Goal: Information Seeking & Learning: Check status

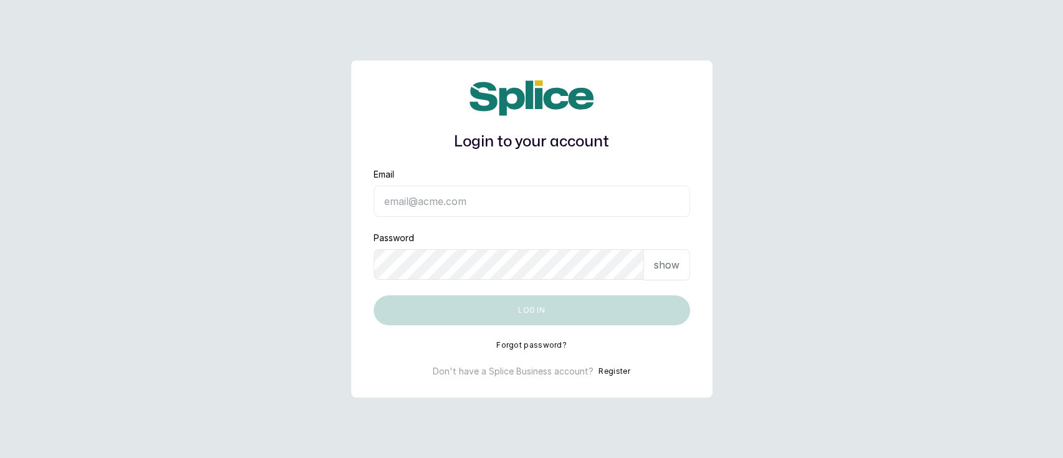
click at [438, 211] on input "Email" at bounding box center [532, 201] width 316 height 31
type input "[EMAIL_ADDRESS][DOMAIN_NAME]"
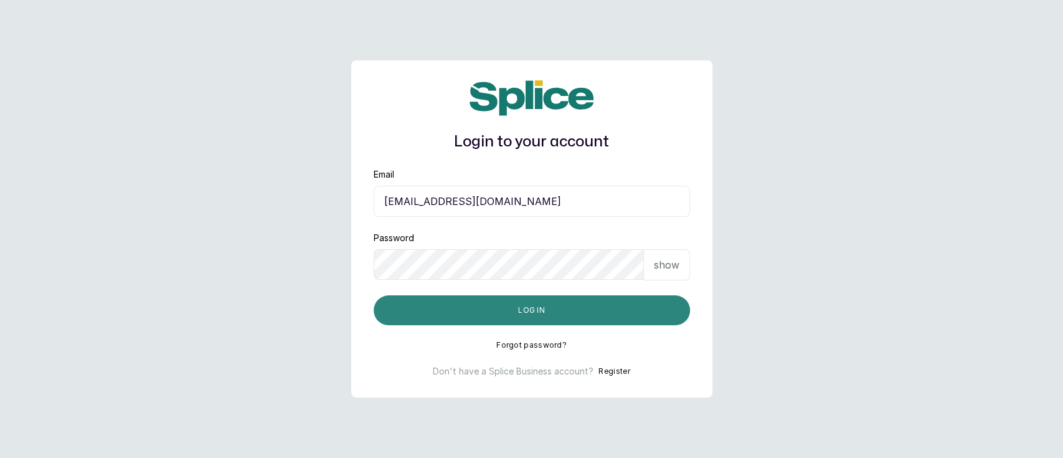
click at [533, 315] on button "Log in" at bounding box center [532, 310] width 316 height 30
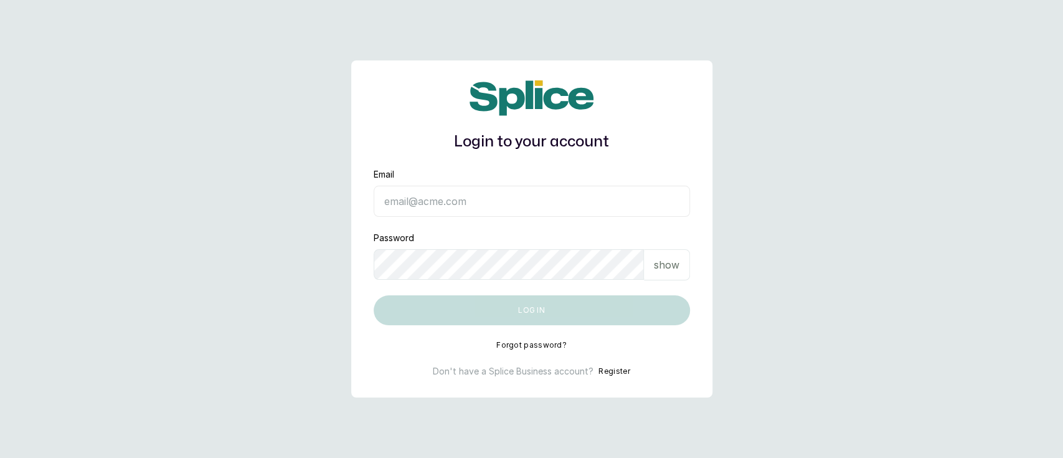
click at [430, 211] on input "Email" at bounding box center [532, 201] width 316 height 31
type input "[EMAIL_ADDRESS][DOMAIN_NAME]"
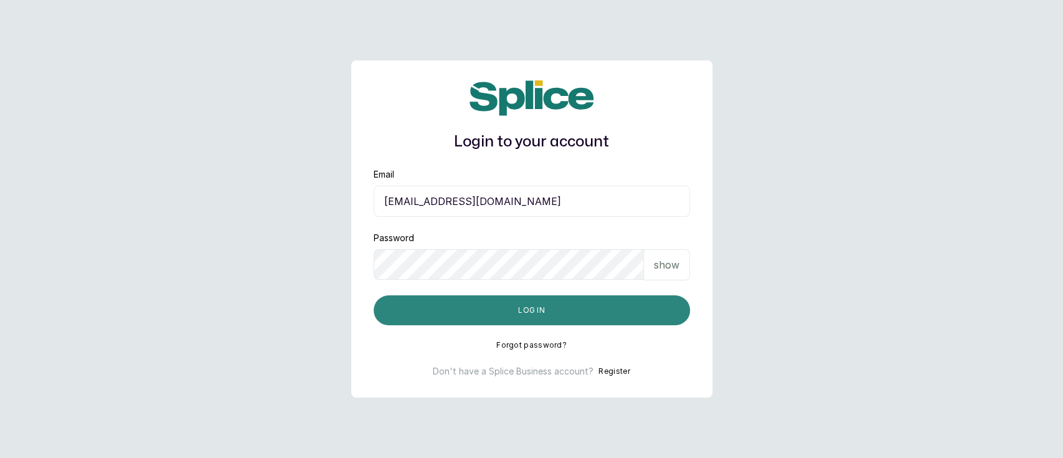
click at [517, 316] on button "Log in" at bounding box center [532, 310] width 316 height 30
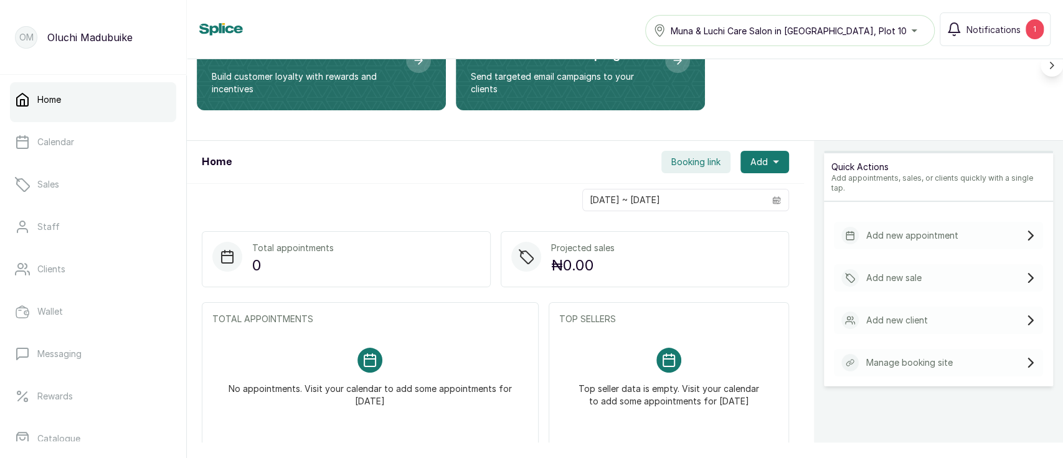
click at [63, 107] on link "Home" at bounding box center [93, 99] width 166 height 35
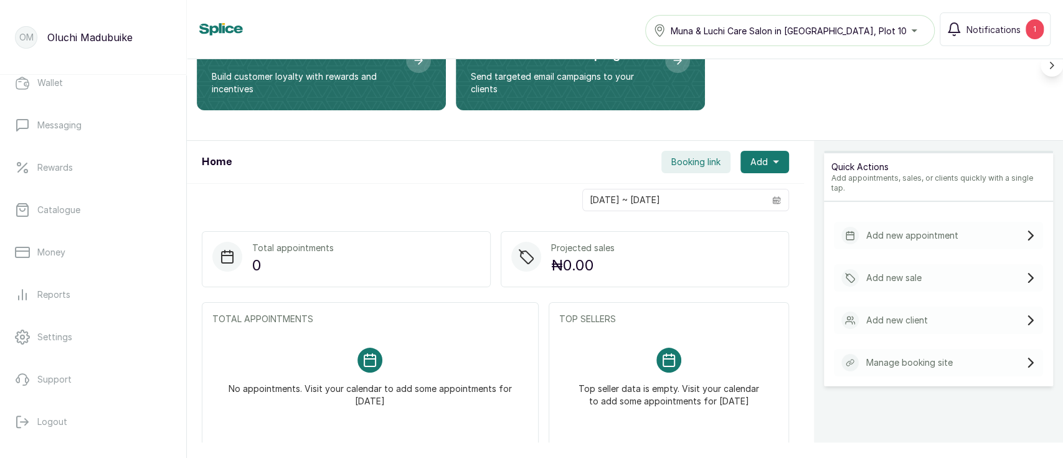
scroll to position [234, 0]
click at [73, 286] on link "Reports" at bounding box center [93, 288] width 166 height 35
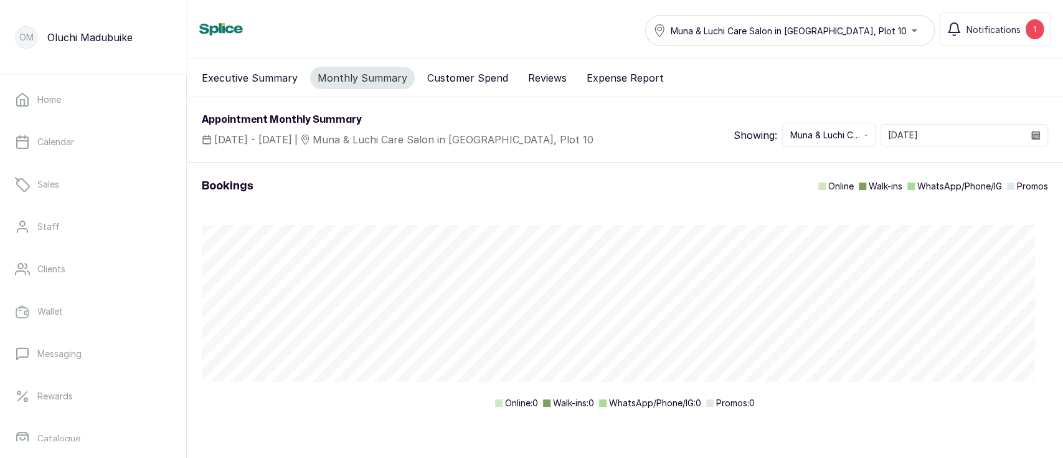
click at [270, 82] on button "Executive Summary" at bounding box center [249, 78] width 111 height 22
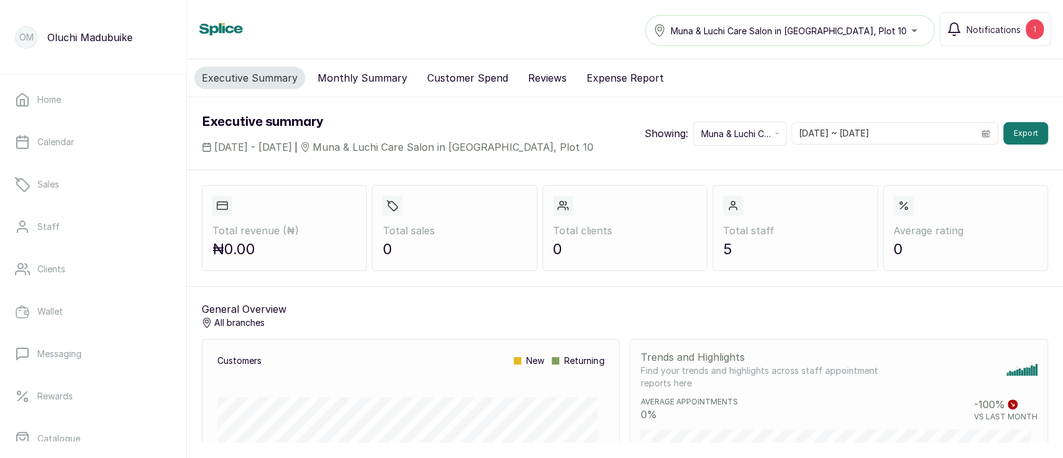
click at [375, 81] on button "Monthly Summary" at bounding box center [362, 78] width 105 height 22
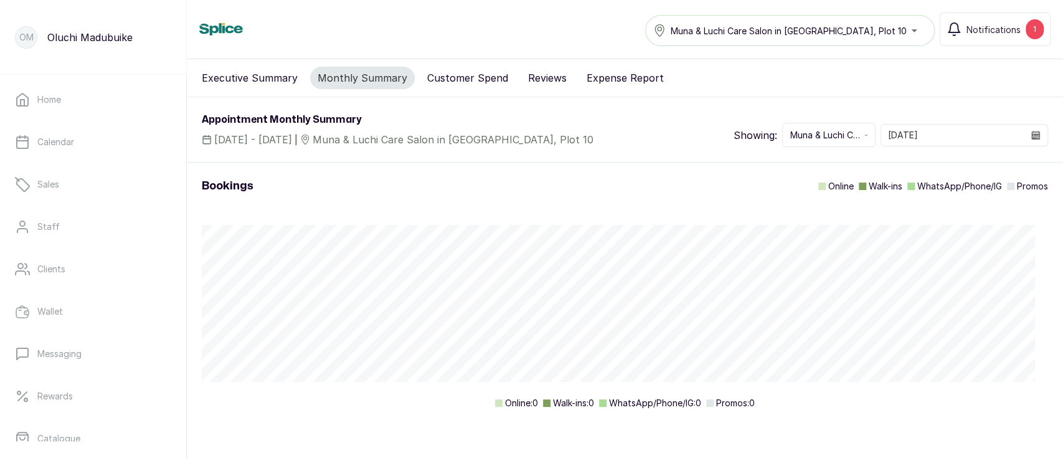
scroll to position [16, 0]
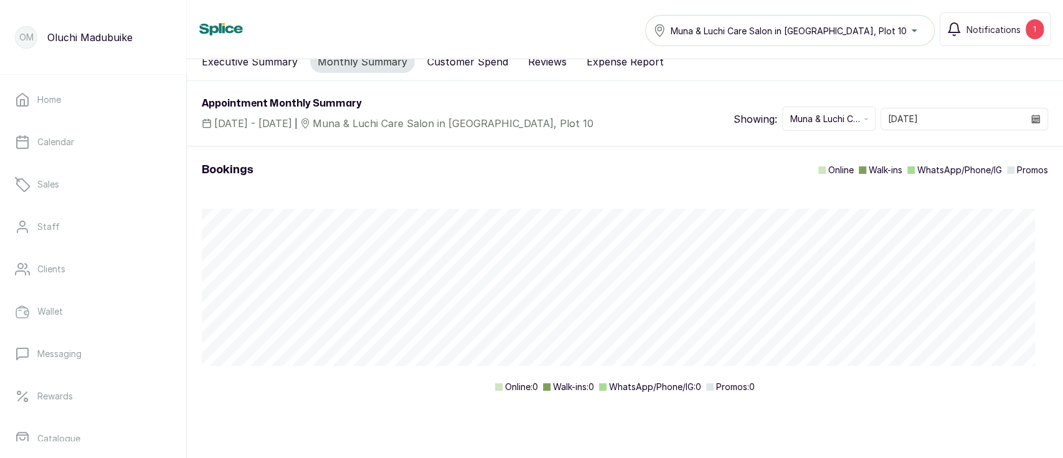
drag, startPoint x: 1061, startPoint y: 206, endPoint x: 1054, endPoint y: 303, distance: 96.8
click at [1054, 303] on div "Executive Summary Monthly Summary Customer Spend Reviews Expense Report Appoint…" at bounding box center [625, 250] width 876 height 383
click at [255, 69] on button "Executive Summary" at bounding box center [249, 61] width 111 height 22
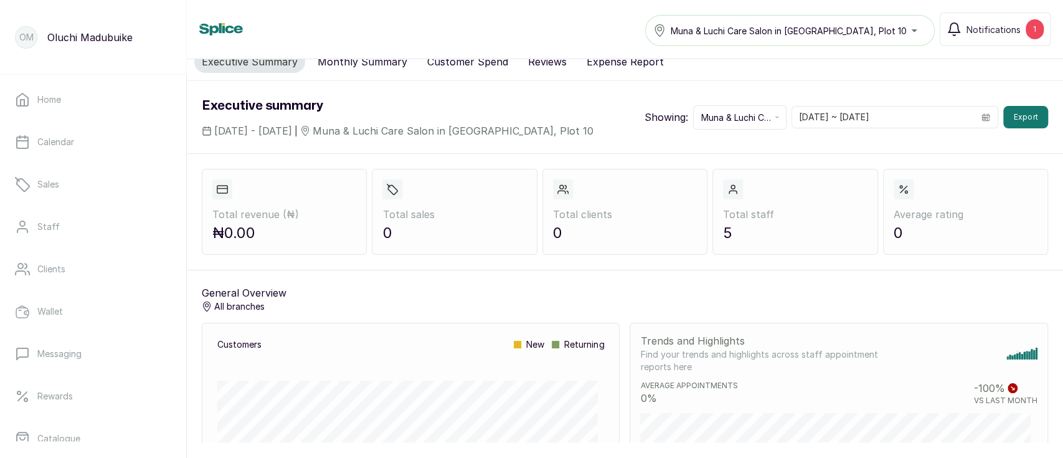
click at [255, 69] on button "Executive Summary" at bounding box center [249, 61] width 111 height 22
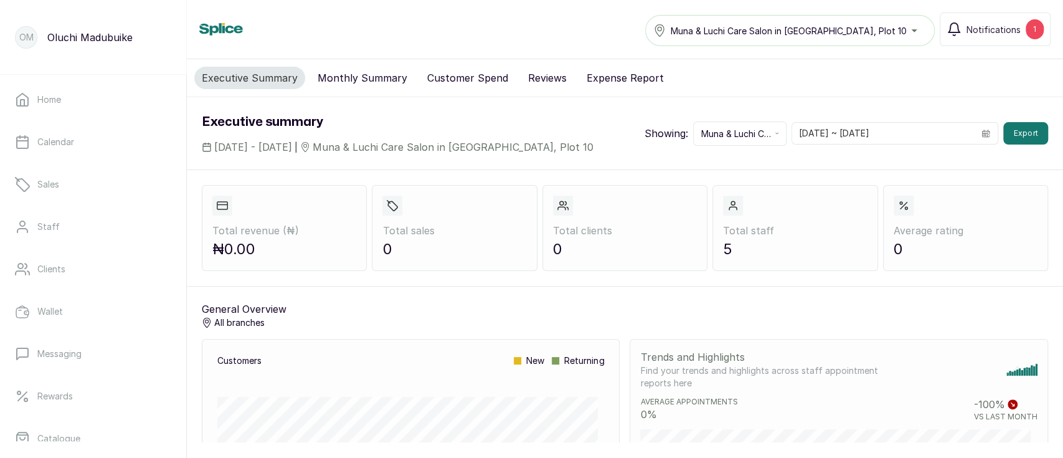
drag, startPoint x: 1061, startPoint y: 141, endPoint x: 1061, endPoint y: 105, distance: 36.1
click at [1061, 105] on div "Executive Summary Monthly Summary Customer Spend Reviews Expense Report Executi…" at bounding box center [625, 250] width 876 height 383
click at [827, 142] on input "[DATE] ~ [DATE]" at bounding box center [883, 133] width 182 height 21
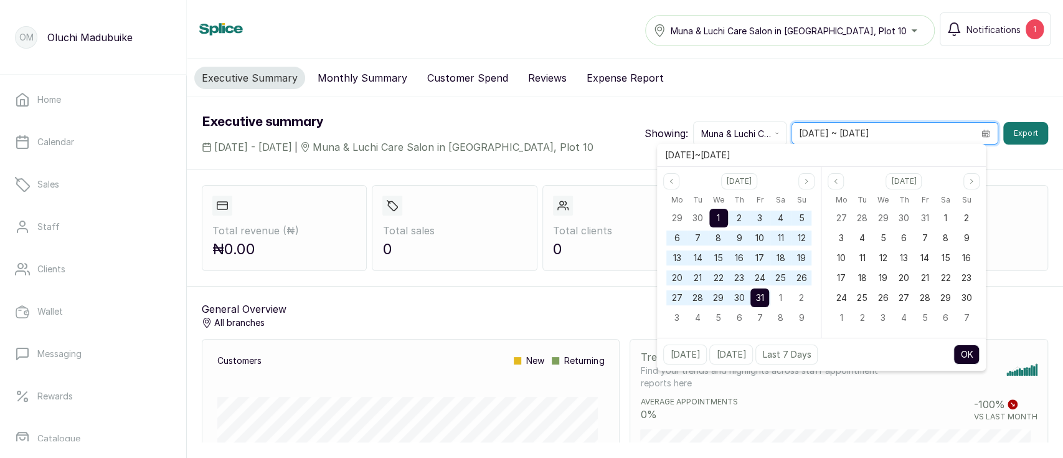
click at [827, 142] on input "[DATE] ~ [DATE]" at bounding box center [883, 133] width 182 height 21
click at [667, 186] on button "Previous month" at bounding box center [671, 181] width 16 height 16
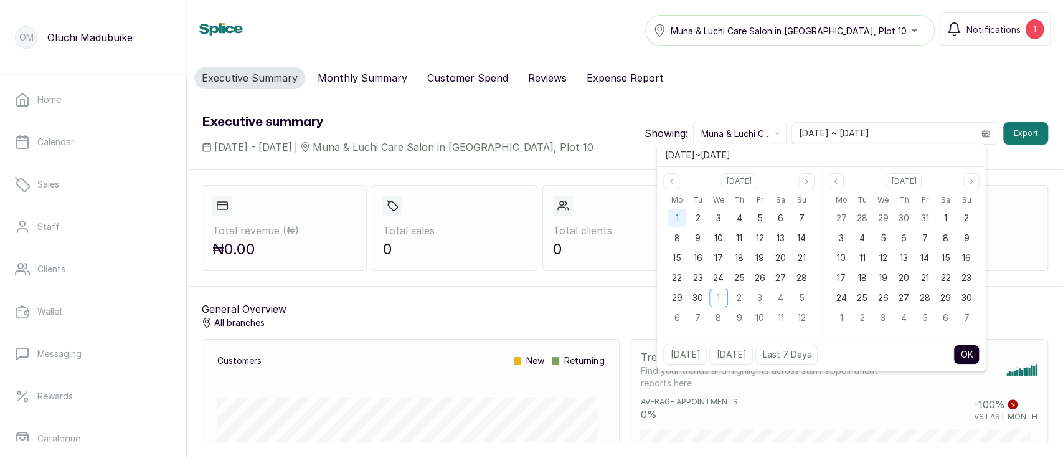
click at [674, 219] on div "1" at bounding box center [676, 218] width 19 height 19
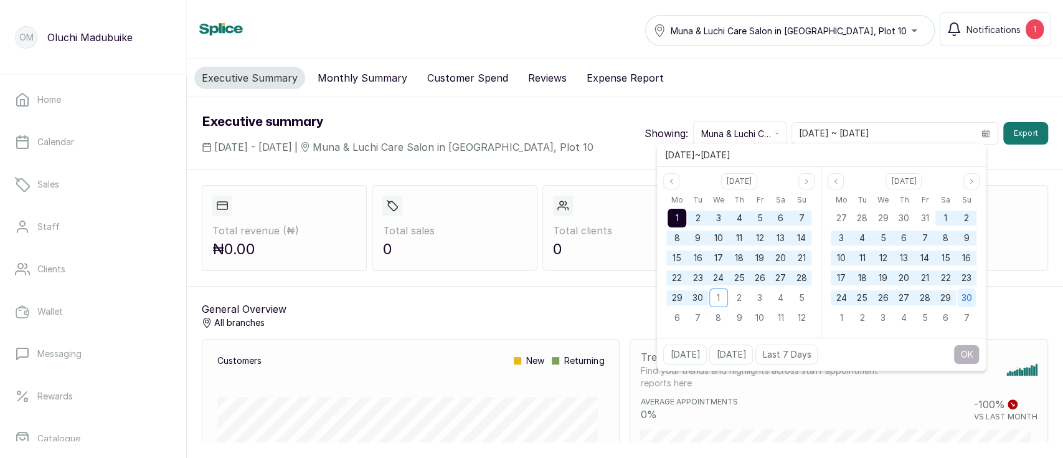
click at [968, 301] on span "30" at bounding box center [966, 297] width 11 height 11
click at [966, 352] on button "OK" at bounding box center [966, 354] width 26 height 20
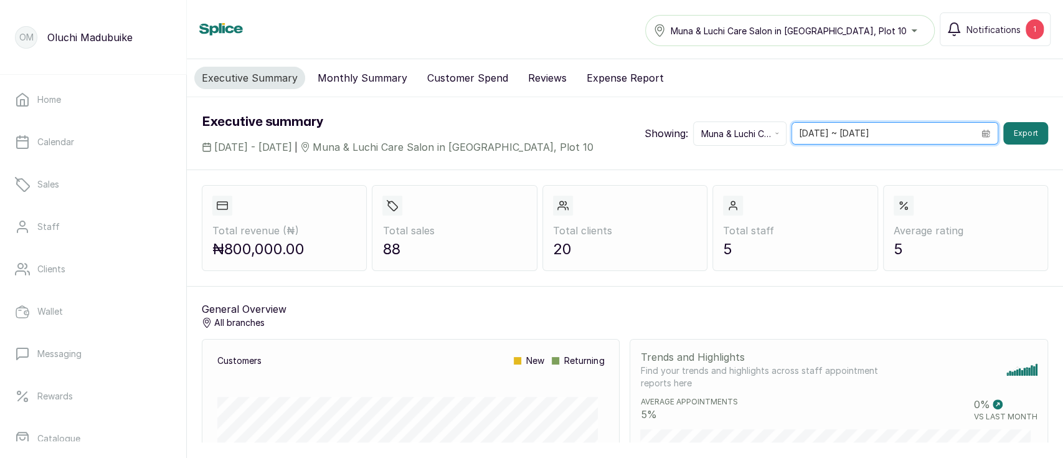
click at [845, 133] on input "[DATE] ~ [DATE]" at bounding box center [883, 133] width 182 height 21
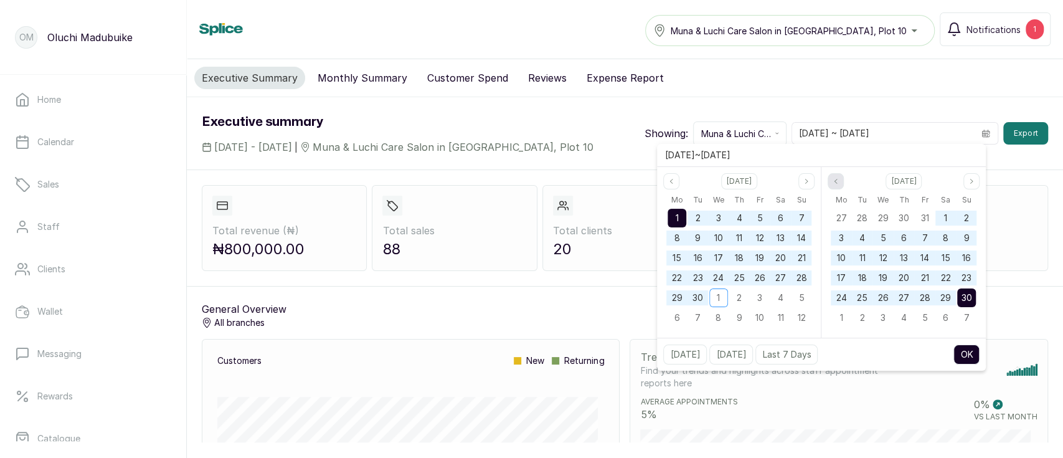
click at [829, 184] on button "Previous month" at bounding box center [835, 181] width 16 height 16
click at [924, 296] on span "31" at bounding box center [924, 297] width 8 height 11
click at [672, 218] on div "1" at bounding box center [676, 218] width 19 height 19
click at [971, 351] on button "OK" at bounding box center [966, 354] width 26 height 20
type input "[DATE] ~ [DATE]"
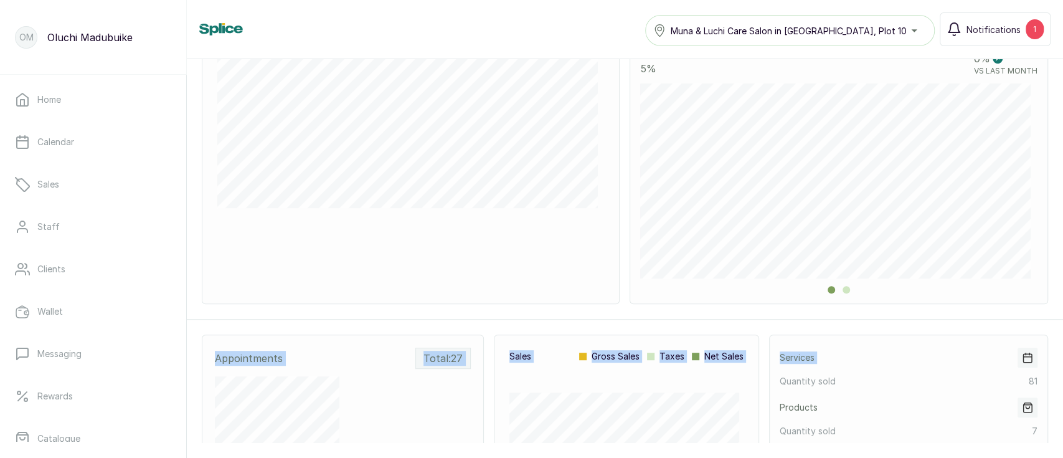
drag, startPoint x: 1061, startPoint y: 289, endPoint x: 1061, endPoint y: 280, distance: 9.3
click at [1061, 280] on div "Executive Summary Monthly Summary Customer Spend Reviews Expense Report Executi…" at bounding box center [625, 250] width 876 height 383
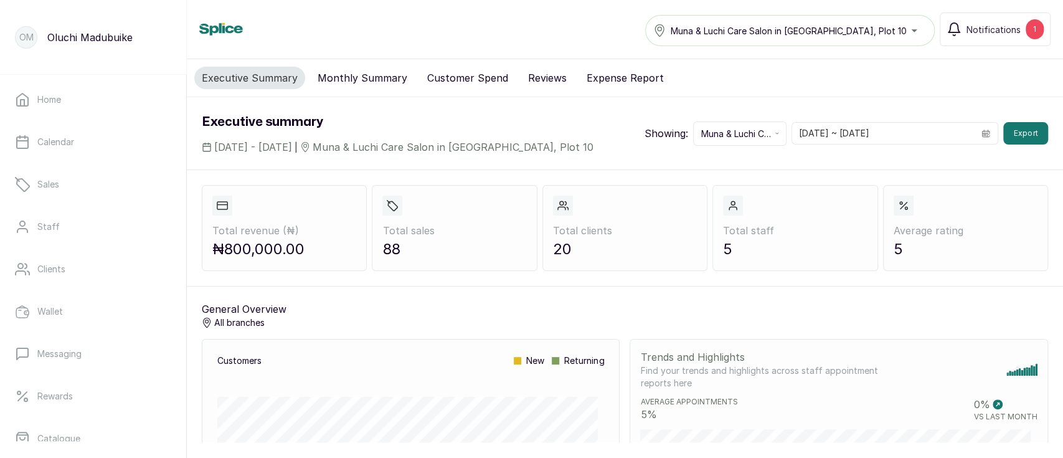
click at [593, 115] on div "Executive summary [DATE] - [DATE] | Muna & Luchi Care Salon in [GEOGRAPHIC_DATA…" at bounding box center [625, 133] width 876 height 72
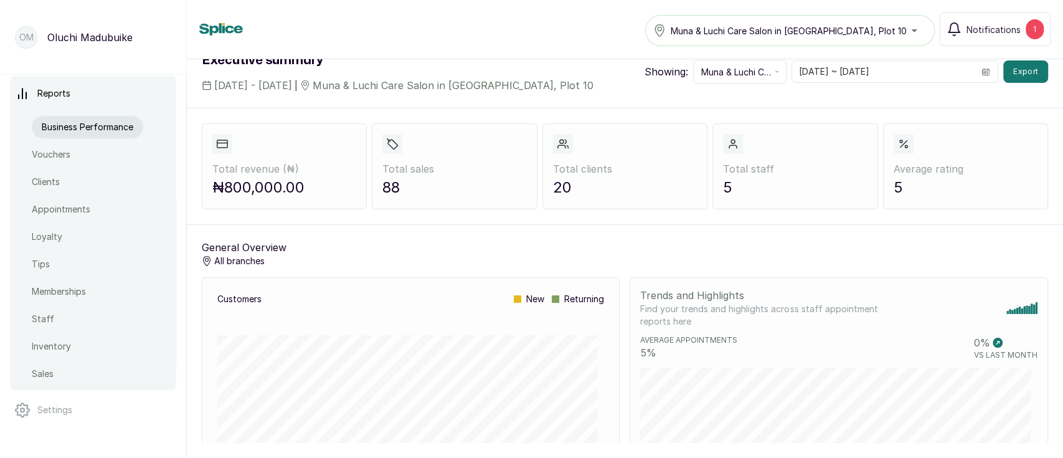
scroll to position [46, 0]
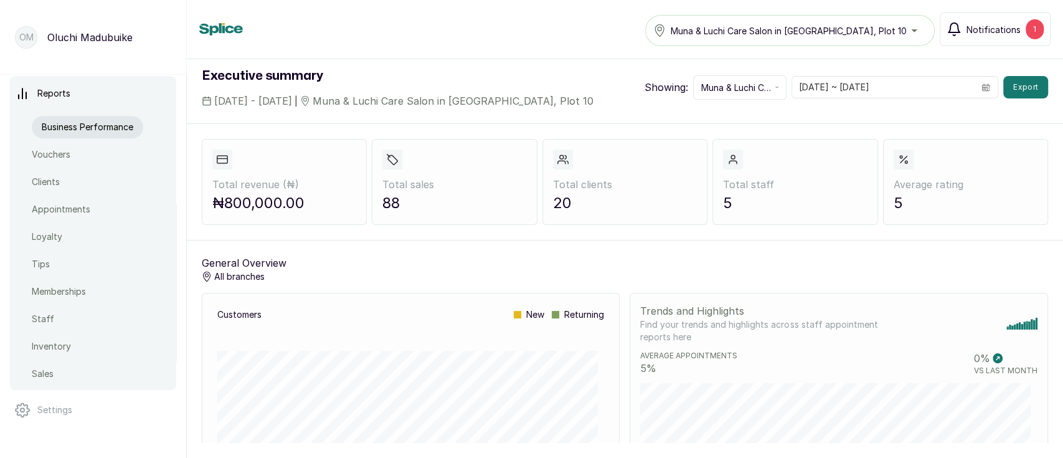
click at [1000, 19] on button "Notifications 1" at bounding box center [994, 29] width 111 height 34
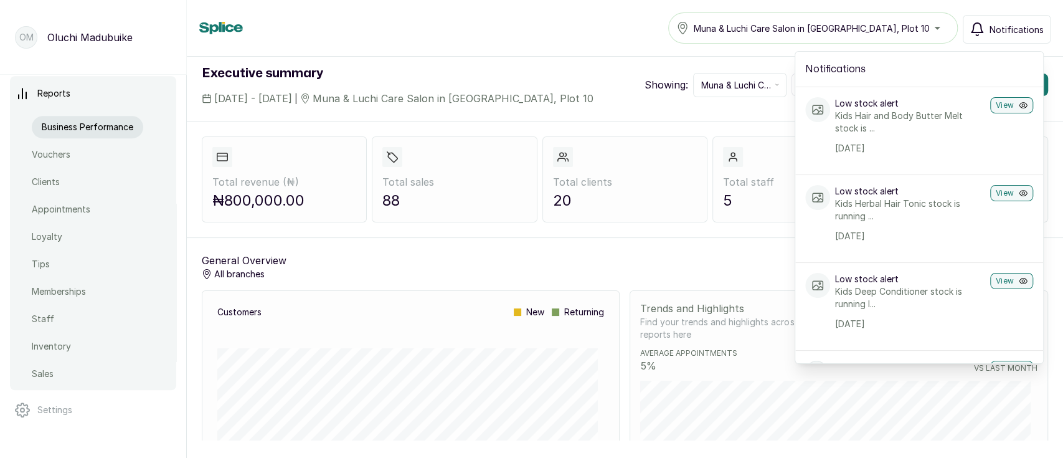
click at [649, 44] on div "Executive Summary Muna & Luchi Care Salon in [GEOGRAPHIC_DATA], Plot 10 Notific…" at bounding box center [625, 28] width 876 height 57
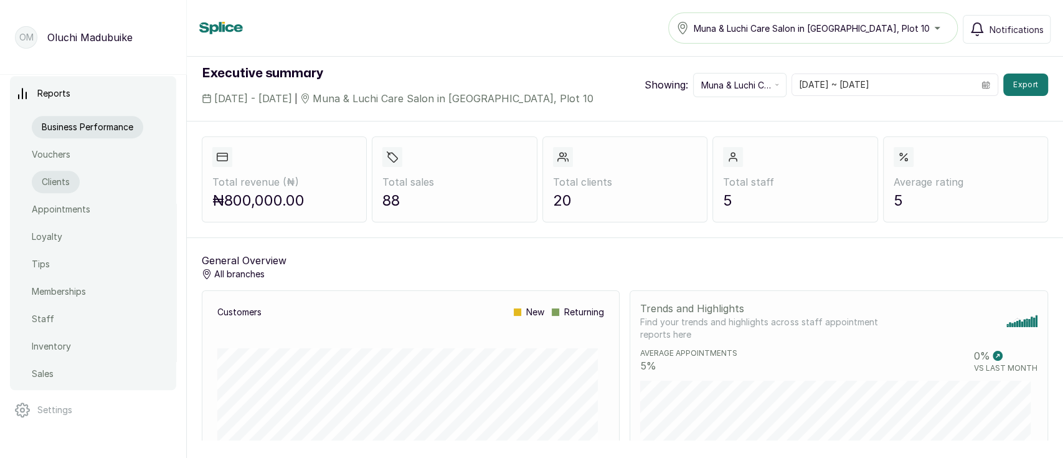
click at [46, 190] on link "Clients" at bounding box center [56, 182] width 48 height 22
